Goal: Information Seeking & Learning: Find specific fact

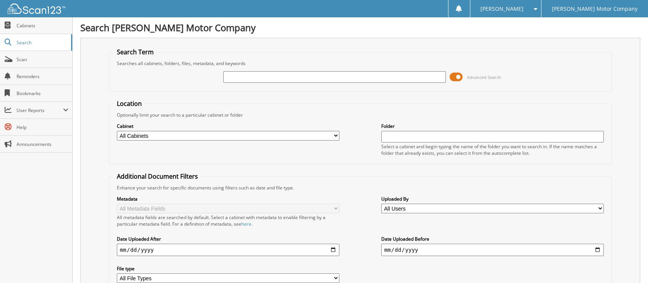
click at [223, 81] on input "text" at bounding box center [334, 77] width 223 height 12
type input "[PERSON_NAME]"
click at [450, 83] on span at bounding box center [456, 77] width 13 height 12
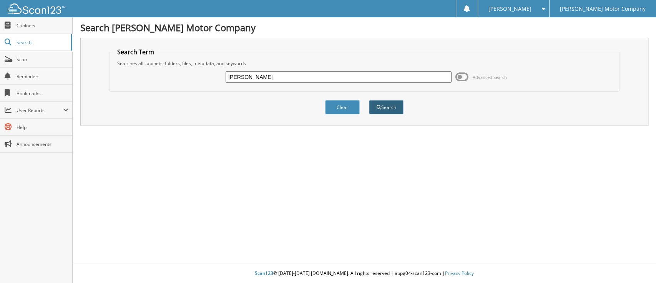
click at [384, 114] on button "Search" at bounding box center [386, 107] width 35 height 14
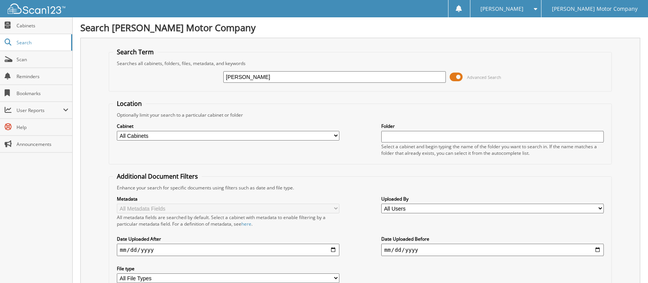
click at [334, 140] on select "All Cabinets ACCOUNTS PAYABLE LEE MOTOR CAR DEALS LEE MOTOR DEPOSITS / RECEIPTS…" at bounding box center [228, 136] width 223 height 10
select select "494"
click at [117, 140] on select "All Cabinets ACCOUNTS PAYABLE LEE MOTOR CAR DEALS LEE MOTOR DEPOSITS / RECEIPTS…" at bounding box center [228, 136] width 223 height 10
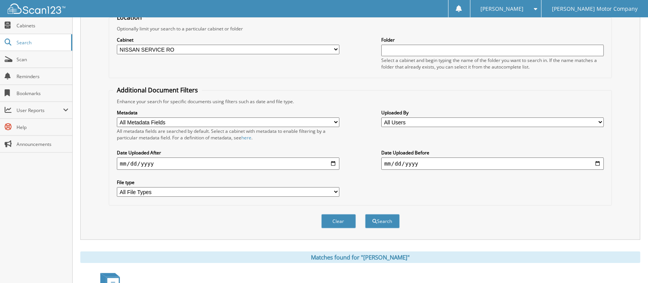
scroll to position [102, 0]
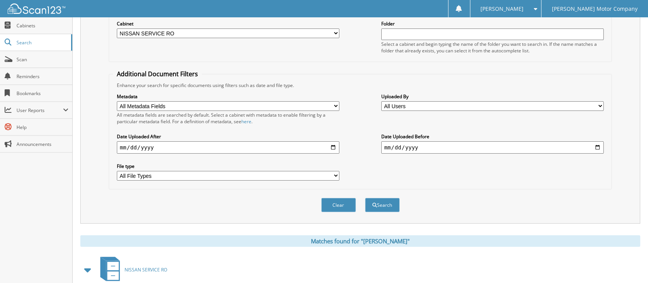
click at [338, 180] on select "All File Types PDF PNG WEBP XLSX" at bounding box center [228, 176] width 223 height 10
click at [382, 185] on div "Metadata All Metadata Fields Owner RO Date Work Phone Home Phone Stock No Plate…" at bounding box center [360, 136] width 495 height 96
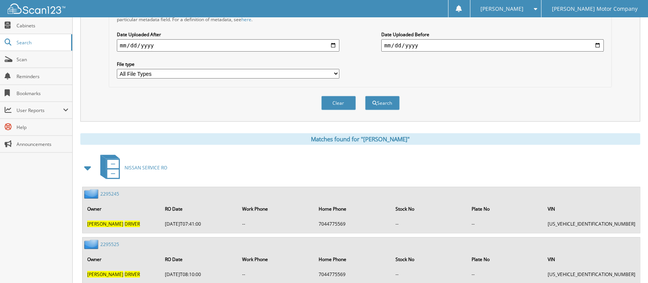
scroll to position [205, 0]
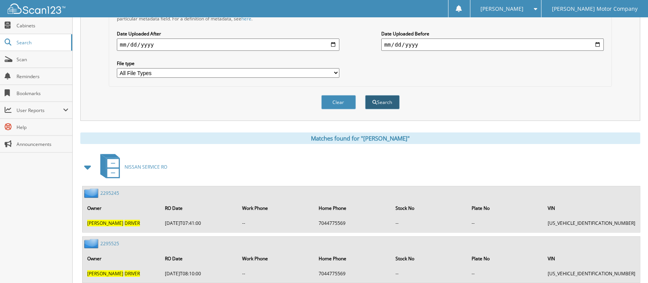
click at [381, 109] on button "Search" at bounding box center [382, 102] width 35 height 14
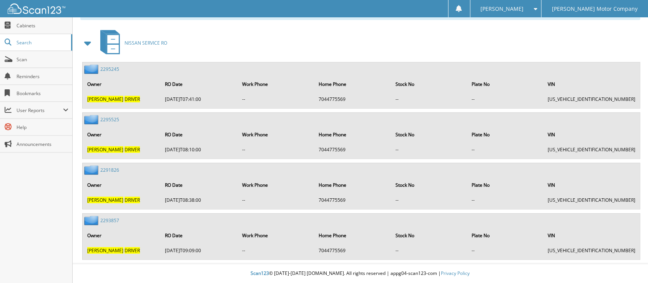
scroll to position [448, 0]
click at [110, 66] on link "2295245" at bounding box center [109, 69] width 19 height 7
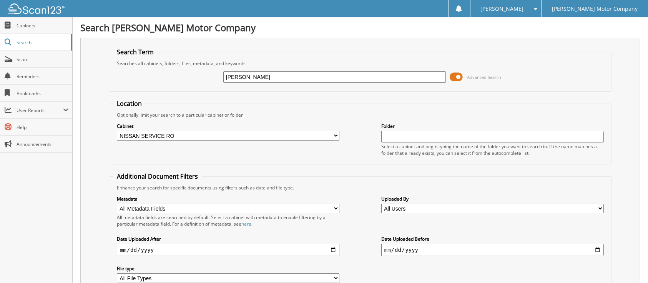
click at [450, 80] on span at bounding box center [456, 77] width 13 height 12
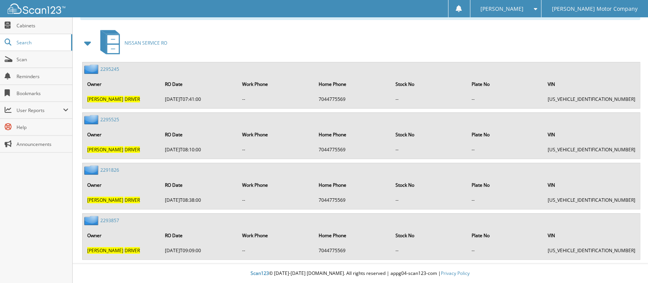
scroll to position [224, 0]
click at [112, 116] on link "2295525" at bounding box center [109, 119] width 19 height 7
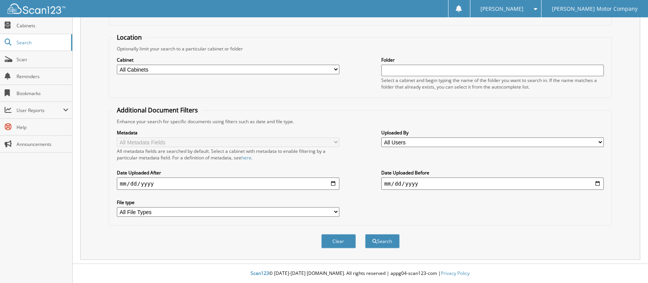
scroll to position [154, 0]
type input "450139"
click at [384, 240] on button "Search" at bounding box center [382, 241] width 35 height 14
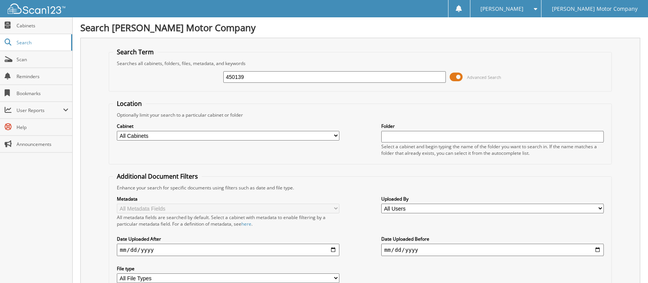
click at [335, 140] on select "All Cabinets ACCOUNTS PAYABLE LEE MOTOR CAR DEALS LEE MOTOR DEPOSITS / RECEIPTS…" at bounding box center [228, 136] width 223 height 10
select select "494"
click at [117, 140] on select "All Cabinets ACCOUNTS PAYABLE LEE MOTOR CAR DEALS LEE MOTOR DEPOSITS / RECEIPTS…" at bounding box center [228, 136] width 223 height 10
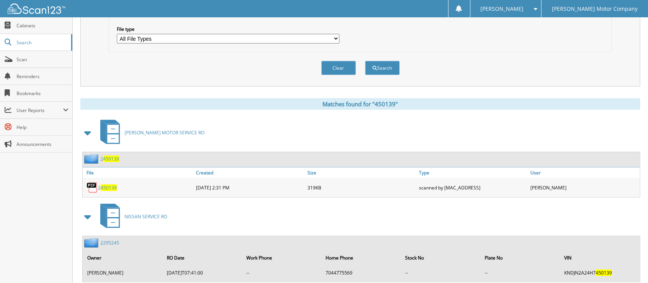
scroll to position [256, 0]
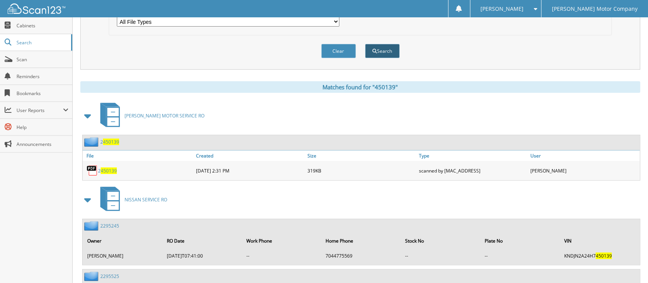
click at [375, 53] on span "submit" at bounding box center [374, 51] width 5 height 5
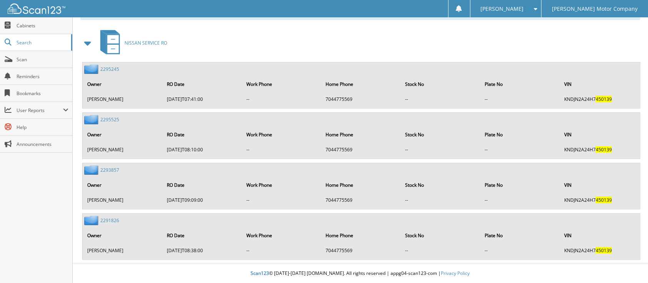
scroll to position [499, 0]
click at [113, 217] on link "2291826" at bounding box center [109, 220] width 19 height 7
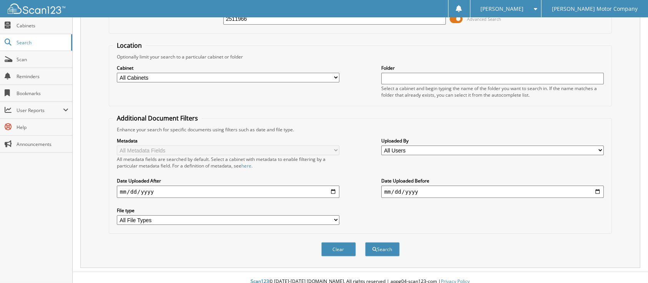
scroll to position [154, 0]
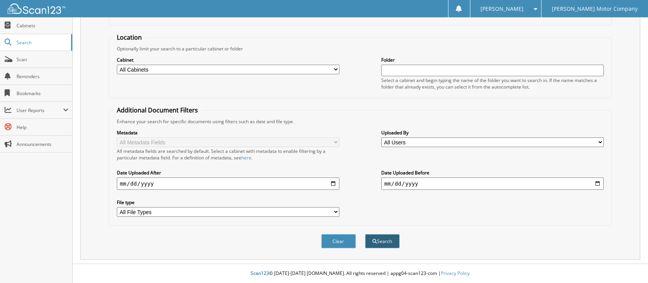
type input "2511966"
click at [380, 235] on button "Search" at bounding box center [382, 241] width 35 height 14
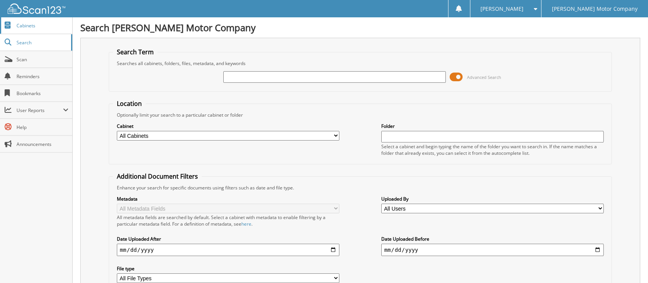
click at [22, 29] on span "Cabinets" at bounding box center [43, 25] width 52 height 7
drag, startPoint x: 238, startPoint y: 88, endPoint x: 233, endPoint y: 71, distance: 18.0
click at [238, 83] on input "text" at bounding box center [334, 77] width 223 height 12
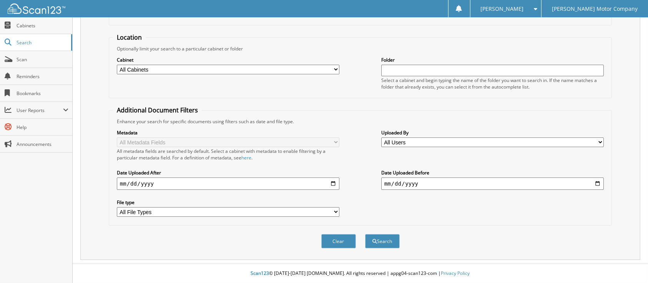
scroll to position [154, 0]
type input "[PERSON_NAME]"
click at [385, 244] on button "Search" at bounding box center [382, 241] width 35 height 14
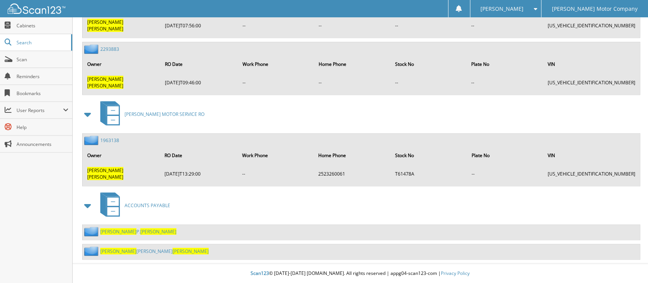
scroll to position [834, 0]
click at [117, 137] on link "1963138" at bounding box center [109, 140] width 19 height 7
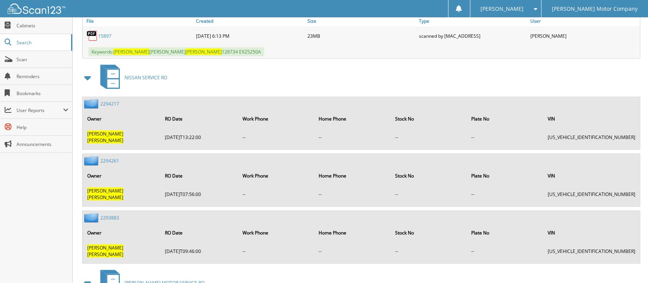
scroll to position [512, 0]
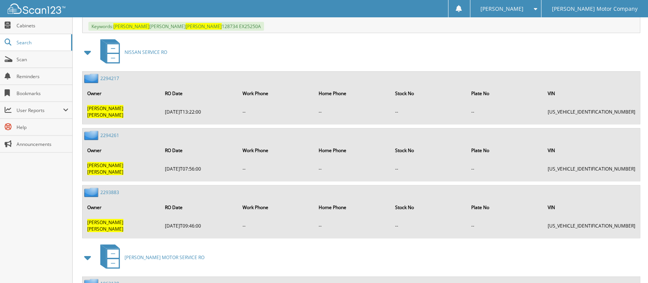
click at [111, 14] on link "15897" at bounding box center [104, 10] width 13 height 7
click at [107, 14] on link "15897" at bounding box center [104, 10] width 13 height 7
click at [91, 16] on img at bounding box center [92, 11] width 12 height 12
click at [90, 16] on img at bounding box center [92, 11] width 12 height 12
click at [89, 16] on img at bounding box center [92, 11] width 12 height 12
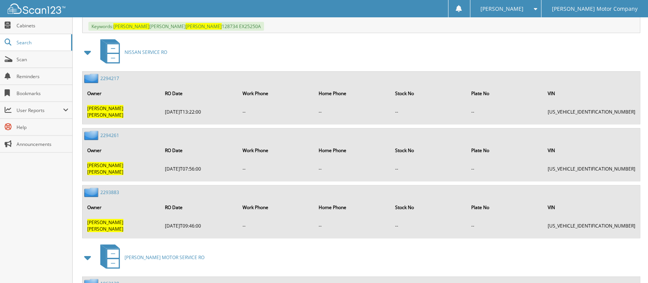
click at [89, 16] on img at bounding box center [92, 11] width 12 height 12
click at [111, 14] on link "15897" at bounding box center [104, 10] width 13 height 7
click at [34, 29] on span "Cabinets" at bounding box center [43, 25] width 52 height 7
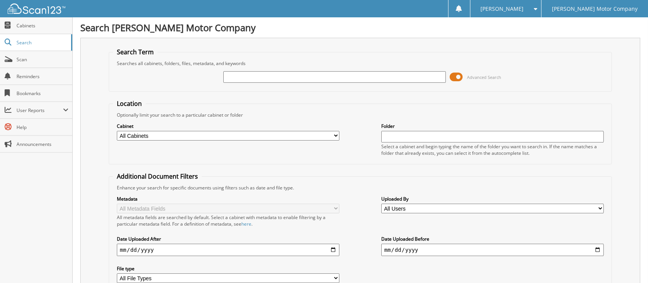
drag, startPoint x: 223, startPoint y: 86, endPoint x: 225, endPoint y: 89, distance: 4.2
click at [223, 83] on input "text" at bounding box center [334, 77] width 223 height 12
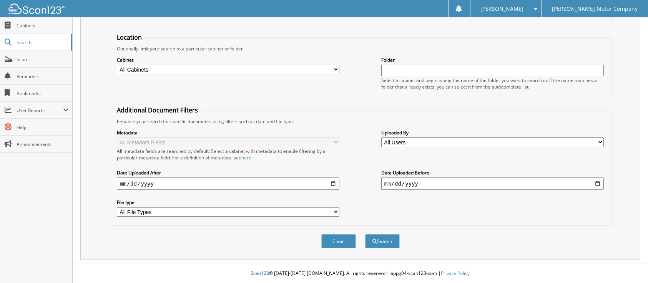
scroll to position [154, 0]
type input "5N1AZ2MGHN142633"
click at [384, 245] on button "Search" at bounding box center [382, 241] width 35 height 14
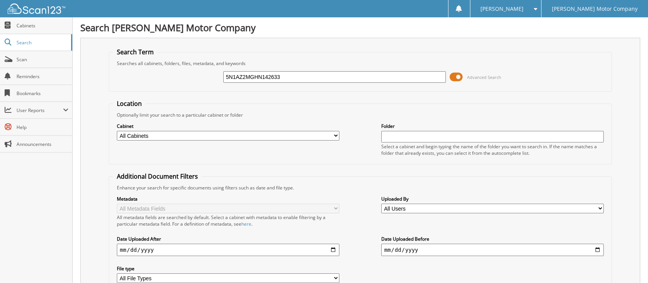
drag, startPoint x: 296, startPoint y: 86, endPoint x: 0, endPoint y: -2, distance: 308.8
click at [0, 0] on html "[PERSON_NAME] Settings Logout [PERSON_NAME] Motor Company Close Cabinets Search" at bounding box center [324, 188] width 648 height 376
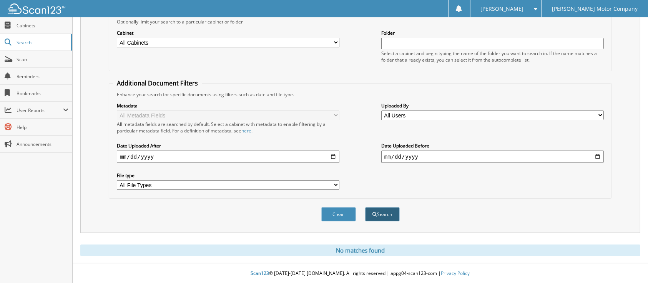
type input "142633"
click at [376, 213] on button "Search" at bounding box center [382, 214] width 35 height 14
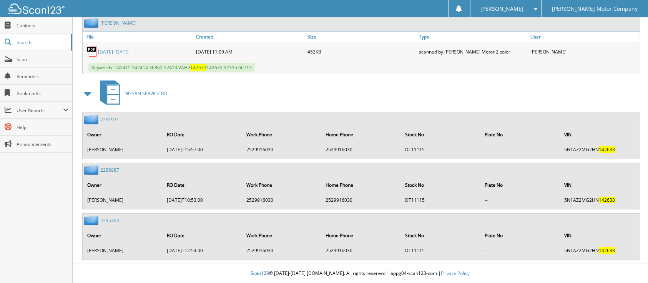
scroll to position [536, 0]
click at [110, 116] on link "2291921" at bounding box center [109, 119] width 19 height 7
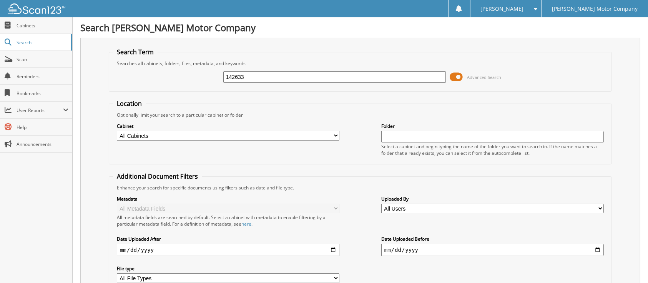
click at [336, 140] on select "All Cabinets ACCOUNTS PAYABLE [PERSON_NAME] MOTOR CAR DEALS [PERSON_NAME] MOTOR…" at bounding box center [228, 136] width 223 height 10
select select "494"
click at [117, 140] on select "All Cabinets ACCOUNTS PAYABLE LEE MOTOR CAR DEALS LEE MOTOR DEPOSITS / RECEIPTS…" at bounding box center [228, 136] width 223 height 10
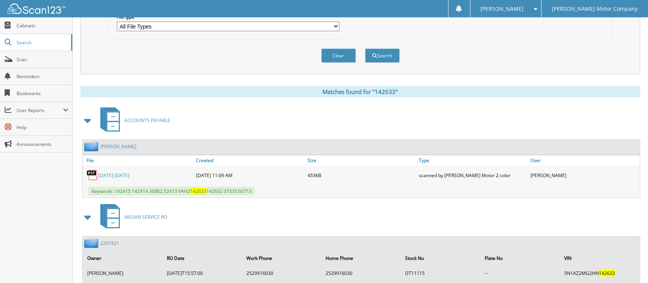
scroll to position [256, 0]
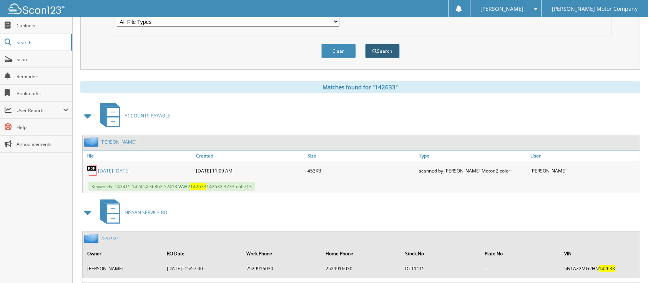
click at [386, 58] on button "Search" at bounding box center [382, 51] width 35 height 14
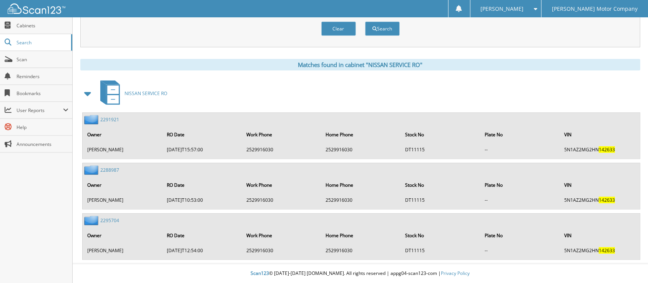
scroll to position [378, 0]
click at [119, 116] on link "2291921" at bounding box center [109, 119] width 19 height 7
